Goal: Task Accomplishment & Management: Use online tool/utility

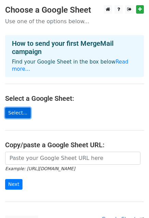
click at [19, 108] on link "Select..." at bounding box center [18, 113] width 26 height 11
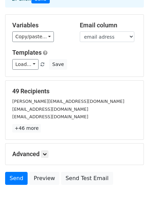
scroll to position [64, 0]
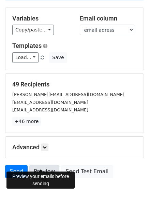
click at [40, 165] on link "Preview" at bounding box center [44, 171] width 30 height 13
click at [37, 165] on link "Preview" at bounding box center [44, 171] width 30 height 13
click at [38, 165] on link "Preview" at bounding box center [44, 171] width 30 height 13
click at [42, 165] on link "Preview" at bounding box center [44, 171] width 30 height 13
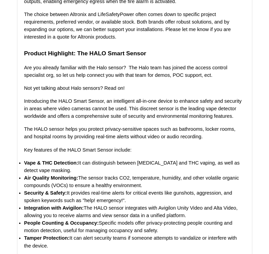
scroll to position [1044, 0]
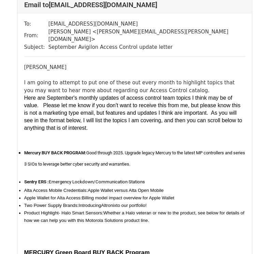
scroll to position [73106, 0]
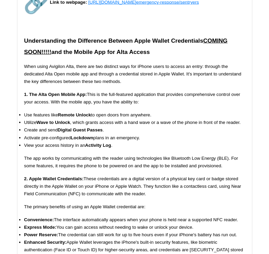
scroll to position [1945, 0]
